Goal: Task Accomplishment & Management: Use online tool/utility

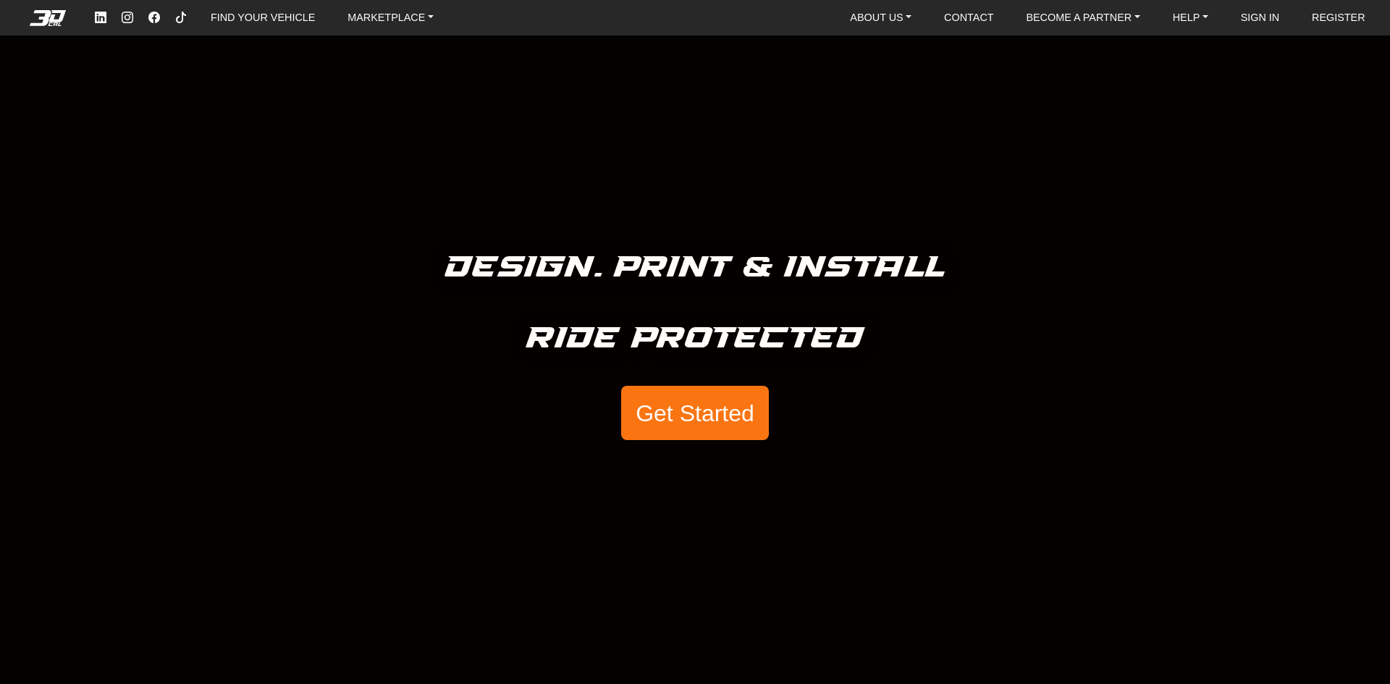
click at [726, 425] on button "Get Started" at bounding box center [695, 413] width 148 height 55
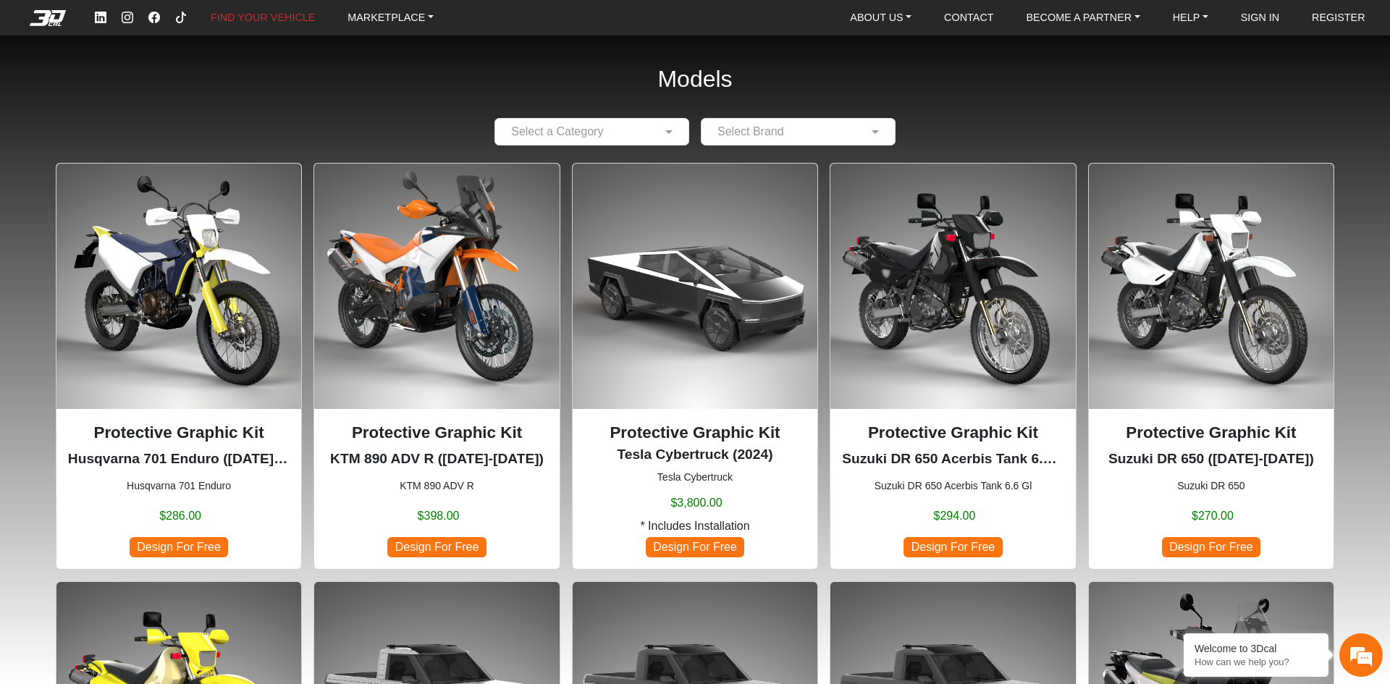
click at [651, 139] on div at bounding box center [591, 131] width 193 height 18
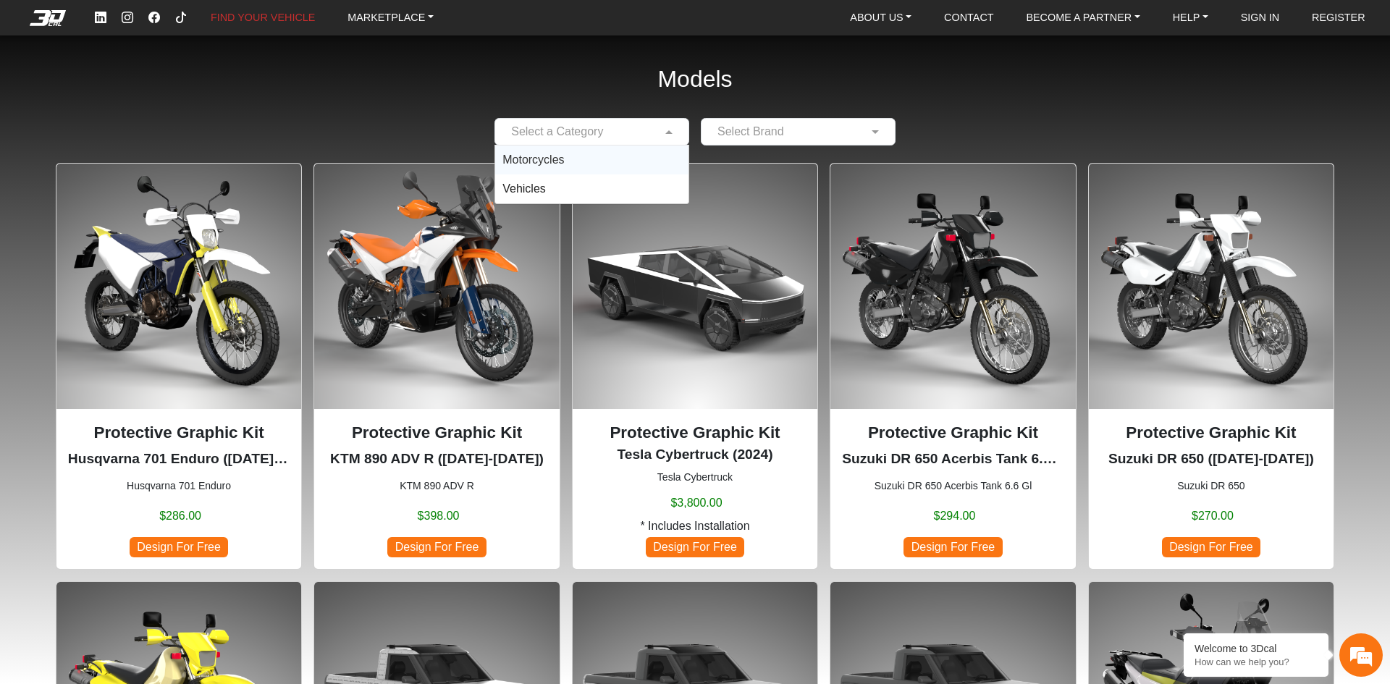
click at [536, 163] on span "Motorcycles" at bounding box center [533, 159] width 62 height 12
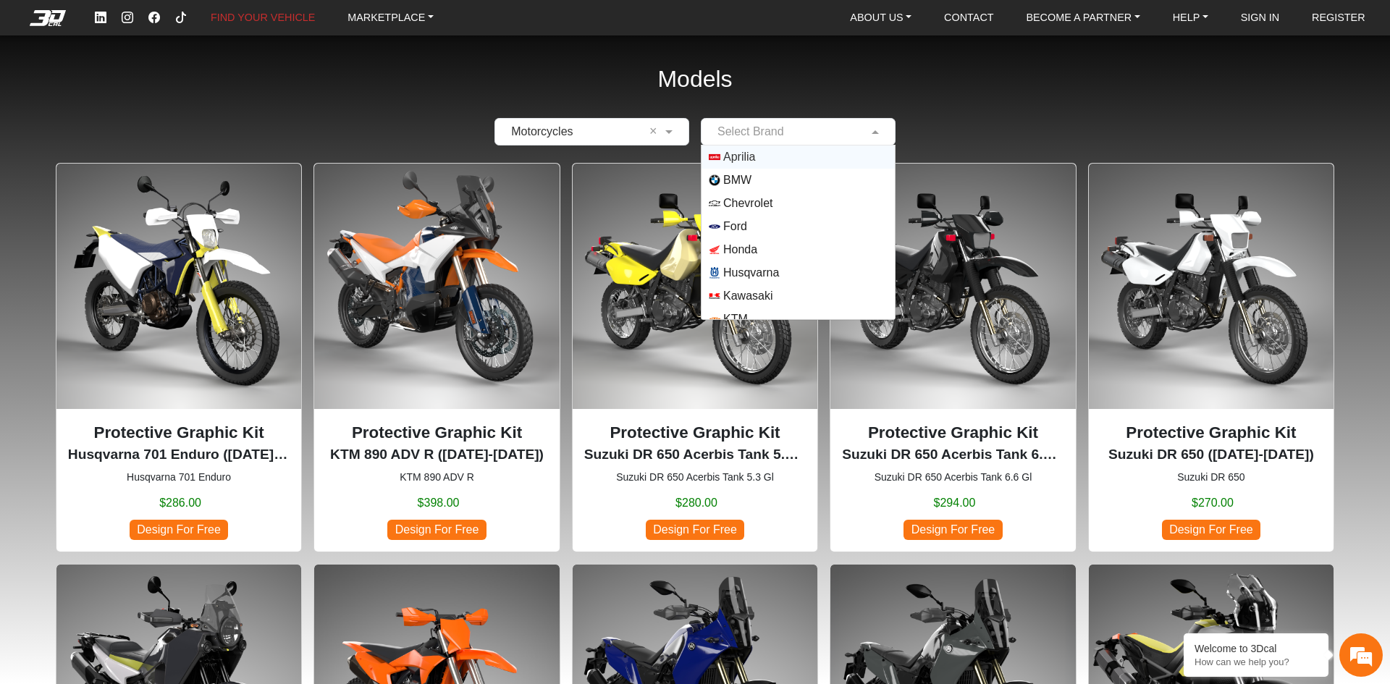
click at [868, 136] on span at bounding box center [877, 131] width 18 height 17
click at [731, 248] on span "Honda" at bounding box center [740, 249] width 34 height 17
